Goal: Information Seeking & Learning: Learn about a topic

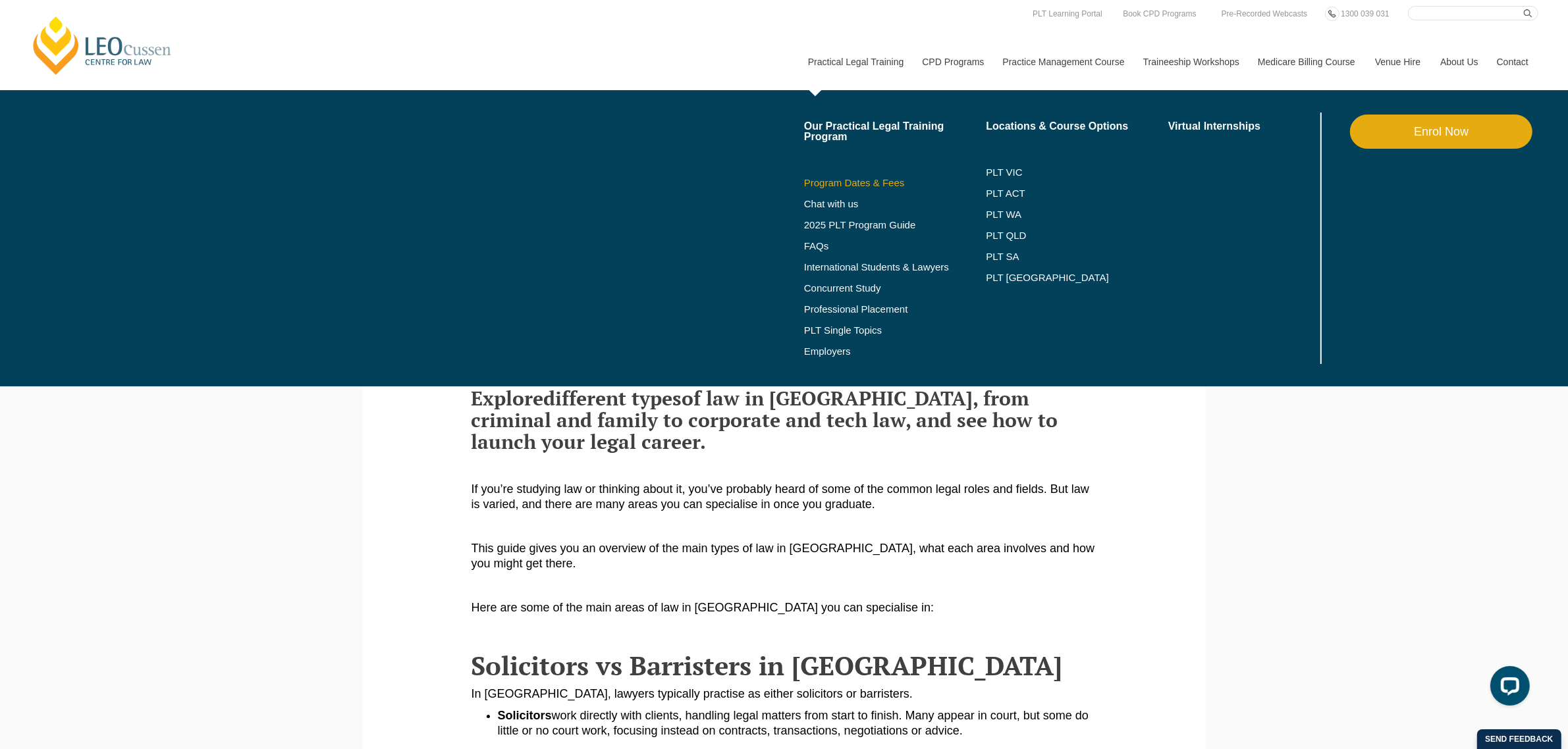
click at [833, 184] on link "Program Dates & Fees" at bounding box center [895, 183] width 183 height 11
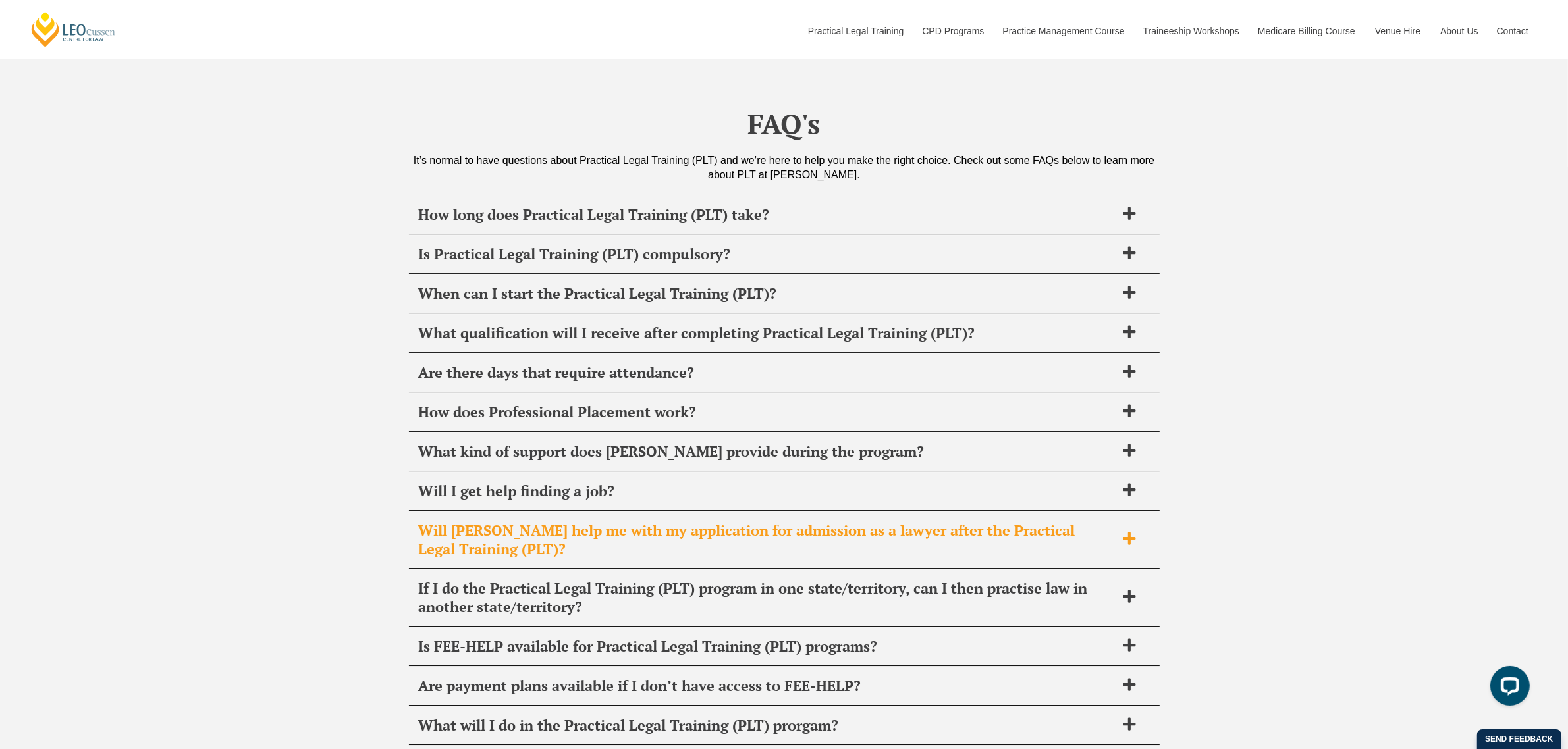
scroll to position [5020, 0]
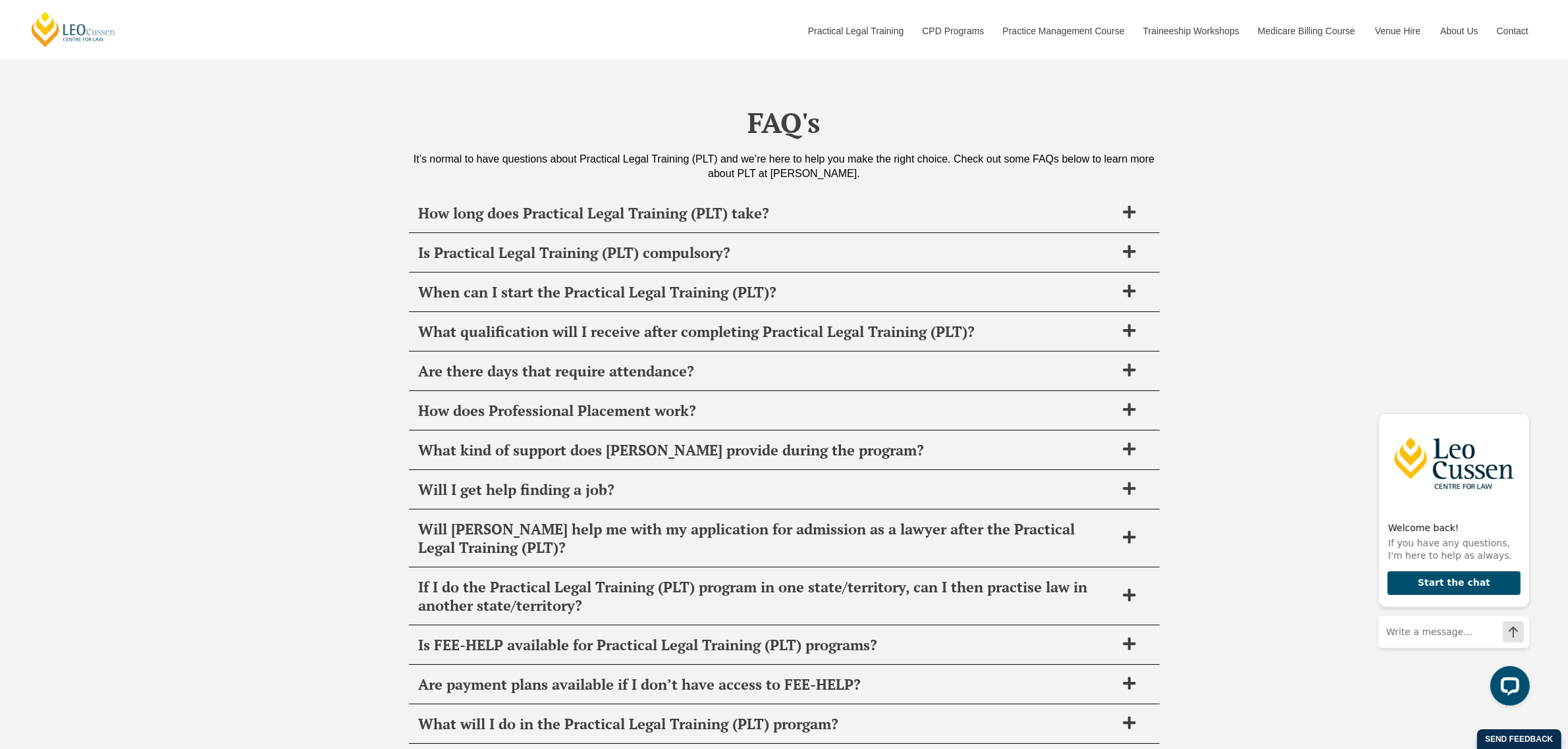
click at [813, 114] on h2 "FAQ's" at bounding box center [784, 122] width 751 height 33
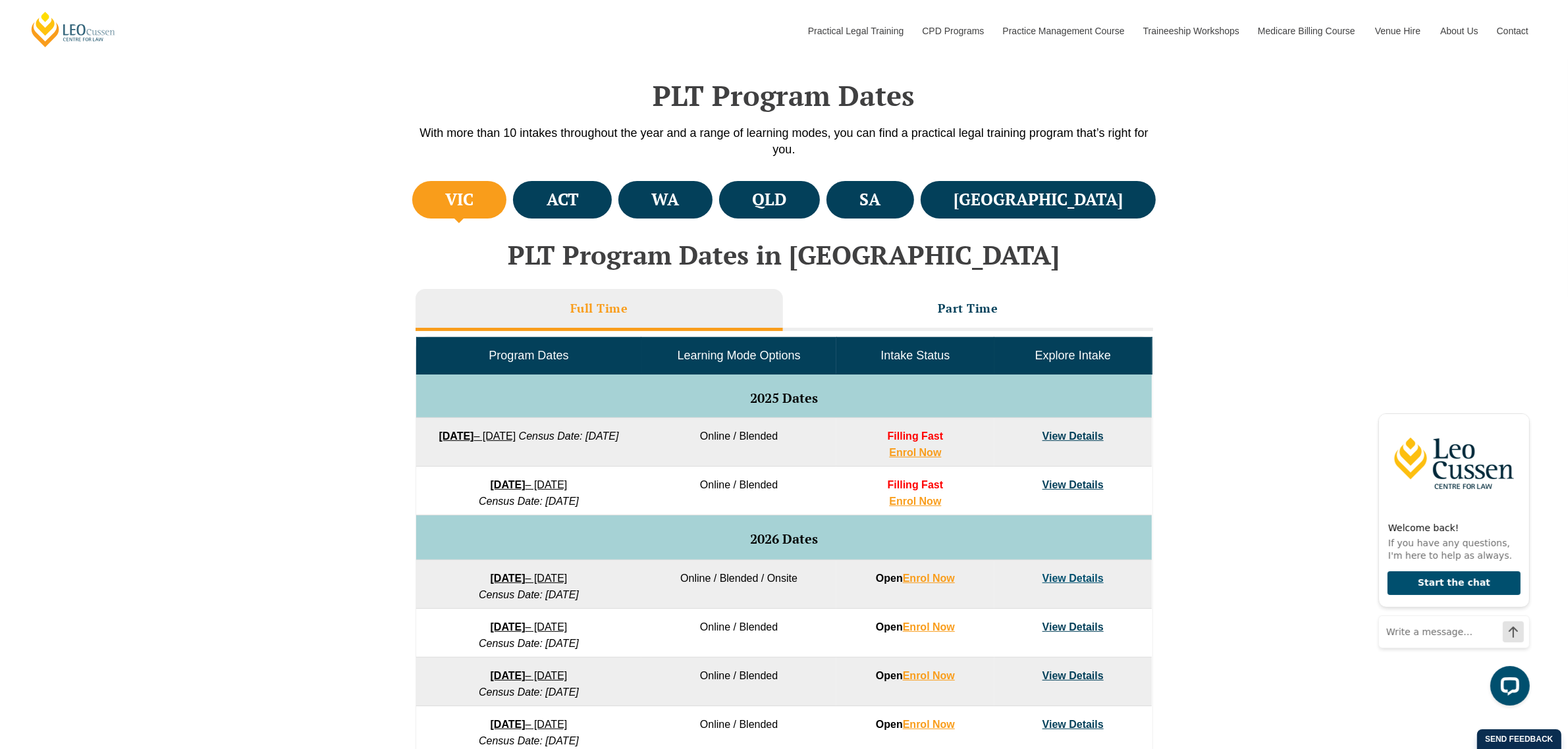
scroll to position [0, 0]
